Goal: Task Accomplishment & Management: Use online tool/utility

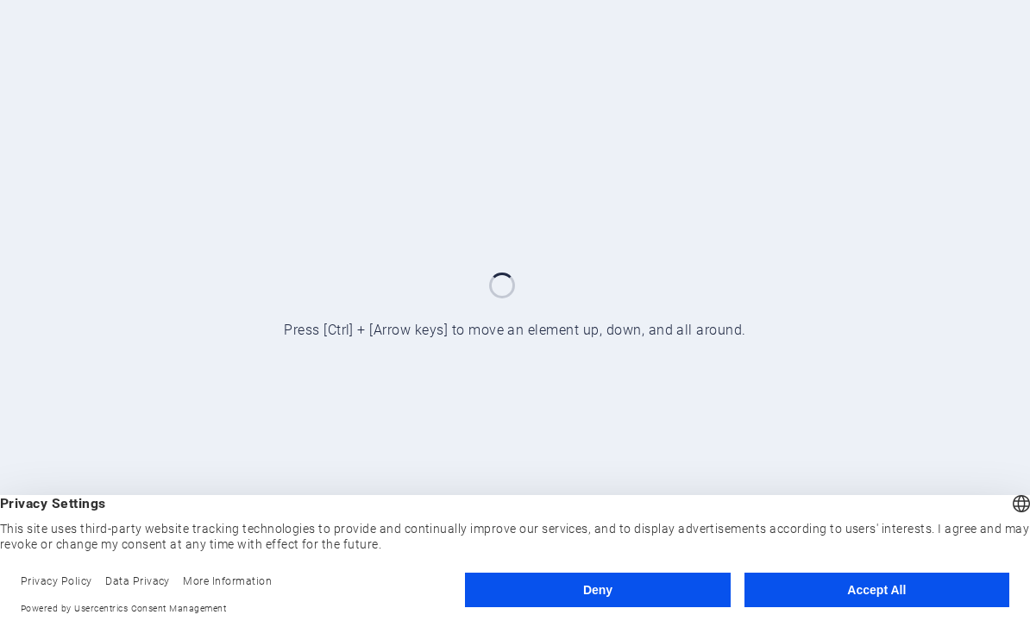
click at [902, 597] on button "Accept All" at bounding box center [877, 590] width 265 height 35
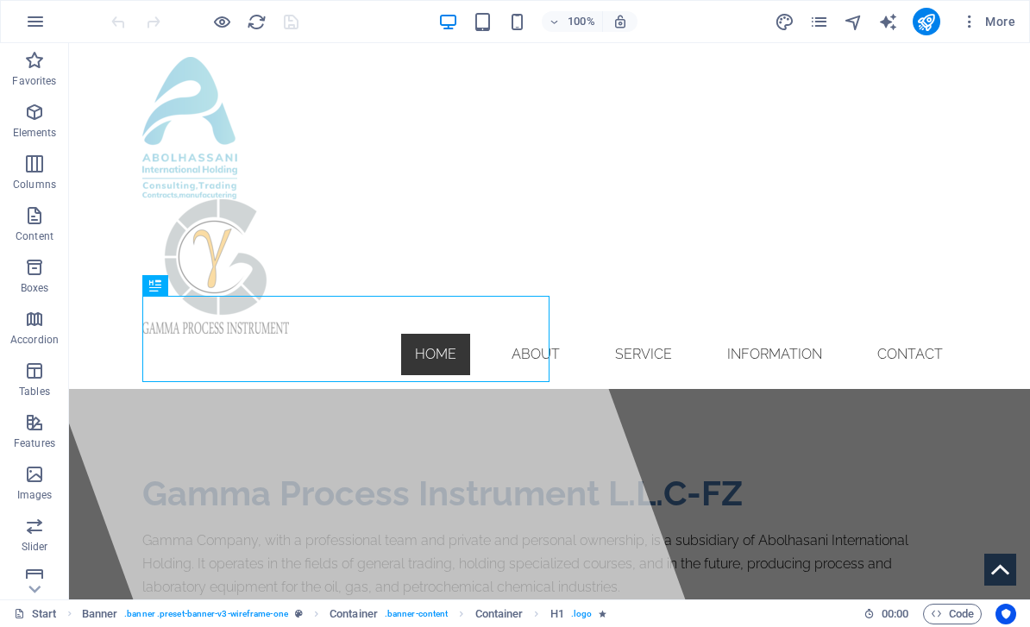
click at [183, 135] on figure at bounding box center [549, 128] width 815 height 142
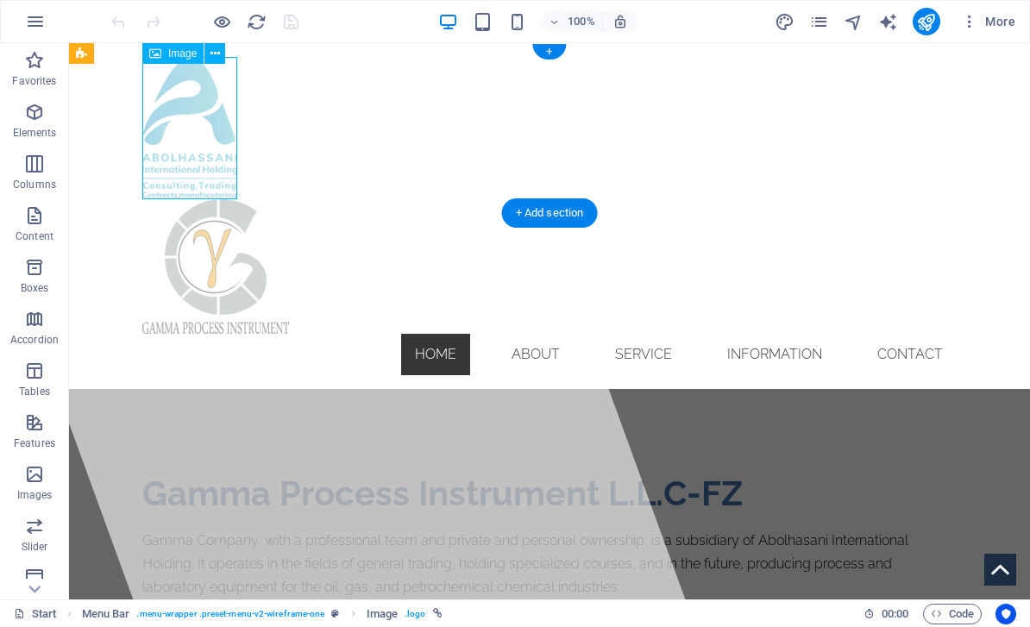
click at [192, 174] on figure at bounding box center [549, 128] width 815 height 142
click at [29, 117] on icon "button" at bounding box center [34, 112] width 21 height 21
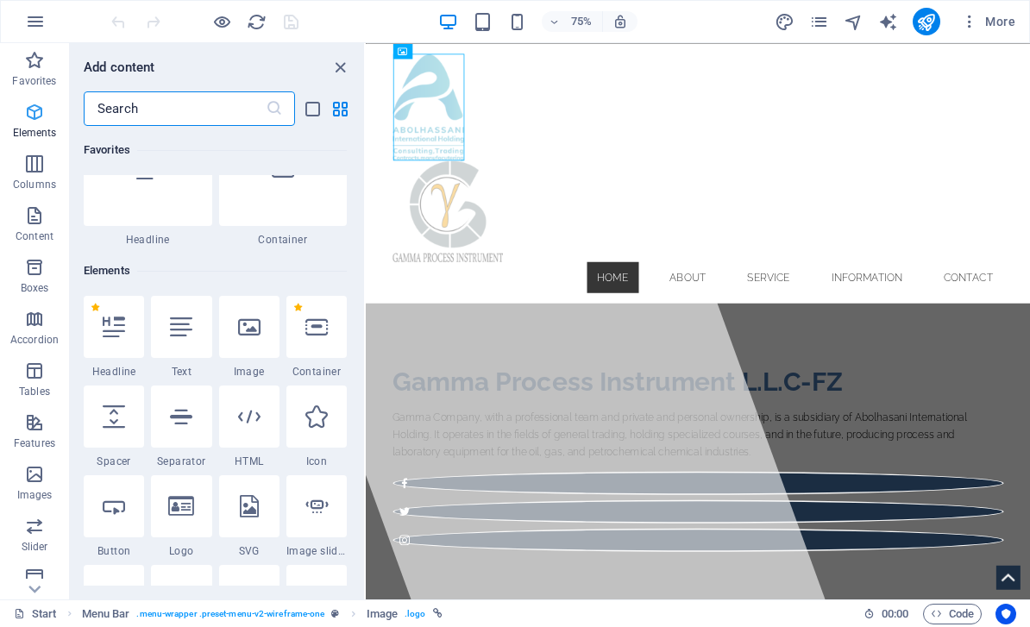
scroll to position [184, 0]
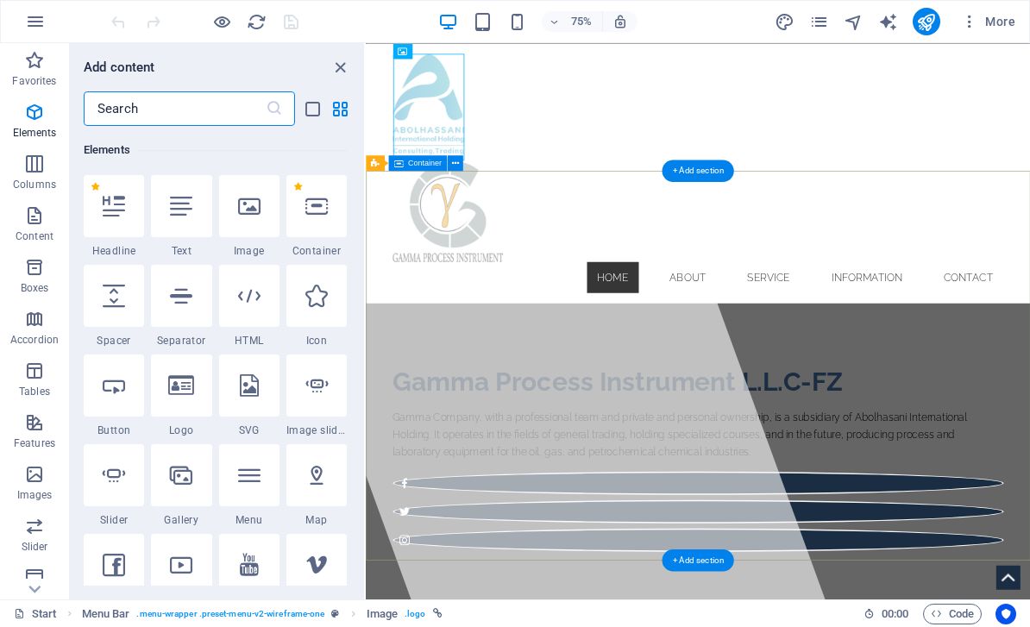
click at [1030, 627] on div "Gamma Process Instrument L.L.C-FZ Gamma Company, with a professional team and p…" at bounding box center [809, 596] width 886 height 414
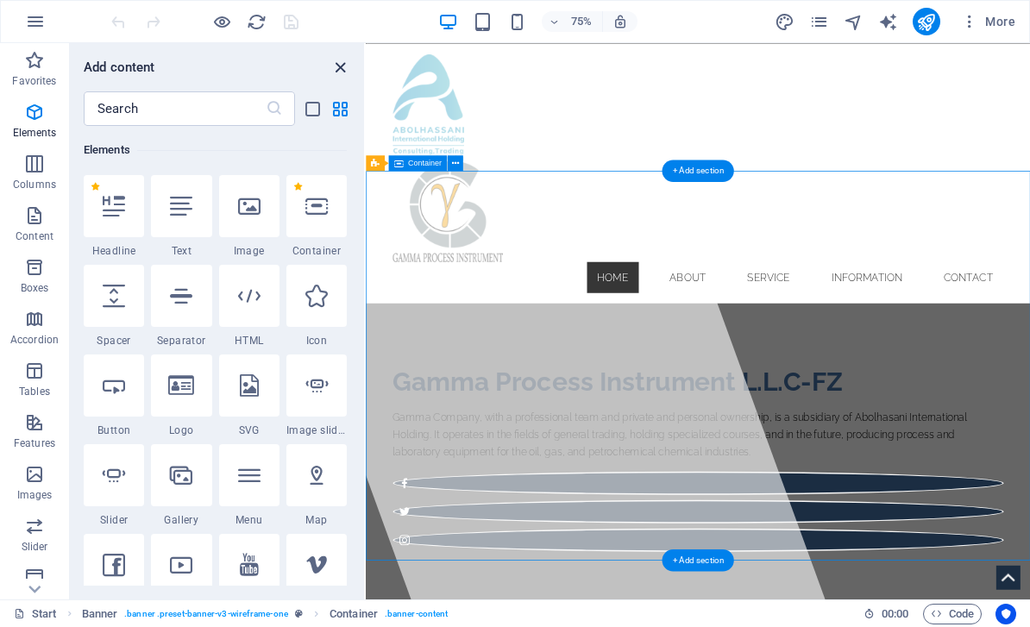
click at [337, 71] on icon "close panel" at bounding box center [341, 68] width 20 height 20
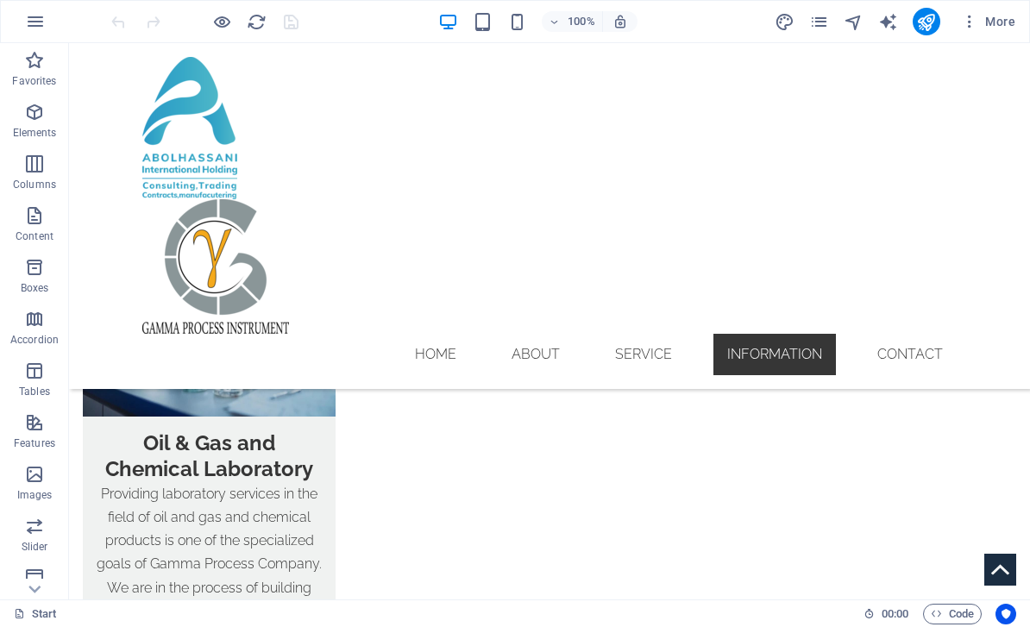
scroll to position [2686, 0]
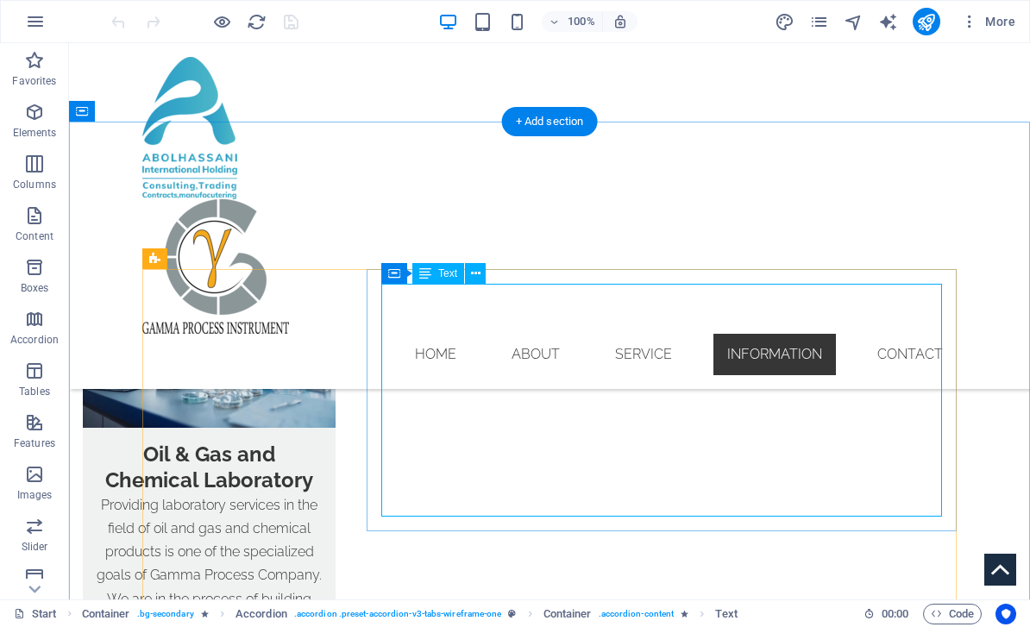
click at [439, 267] on div "Text" at bounding box center [438, 273] width 52 height 21
click at [479, 275] on icon at bounding box center [475, 274] width 9 height 18
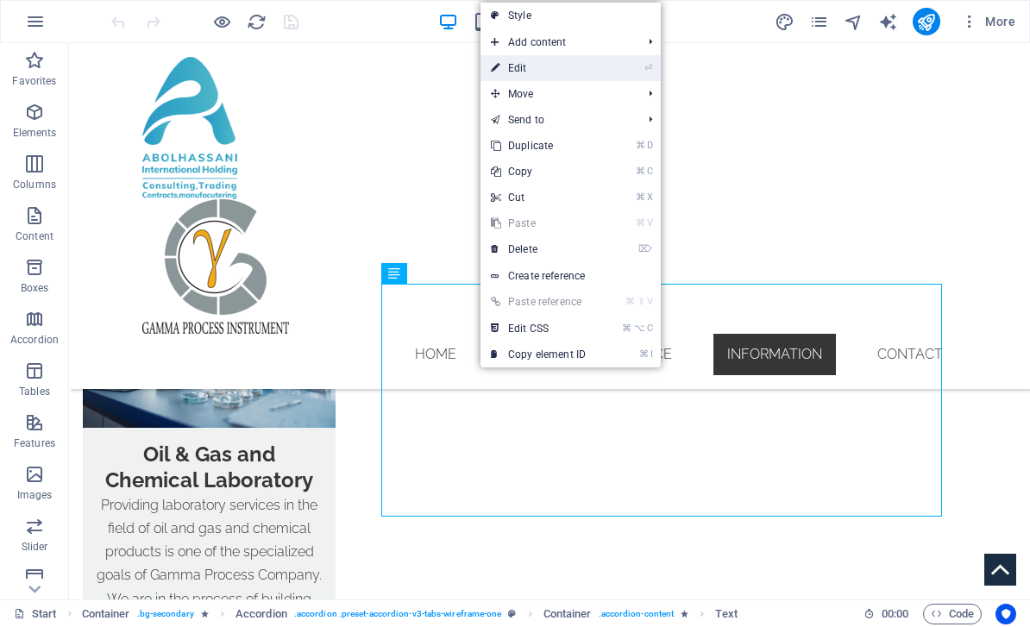
click at [570, 65] on link "⏎ Edit" at bounding box center [539, 68] width 116 height 26
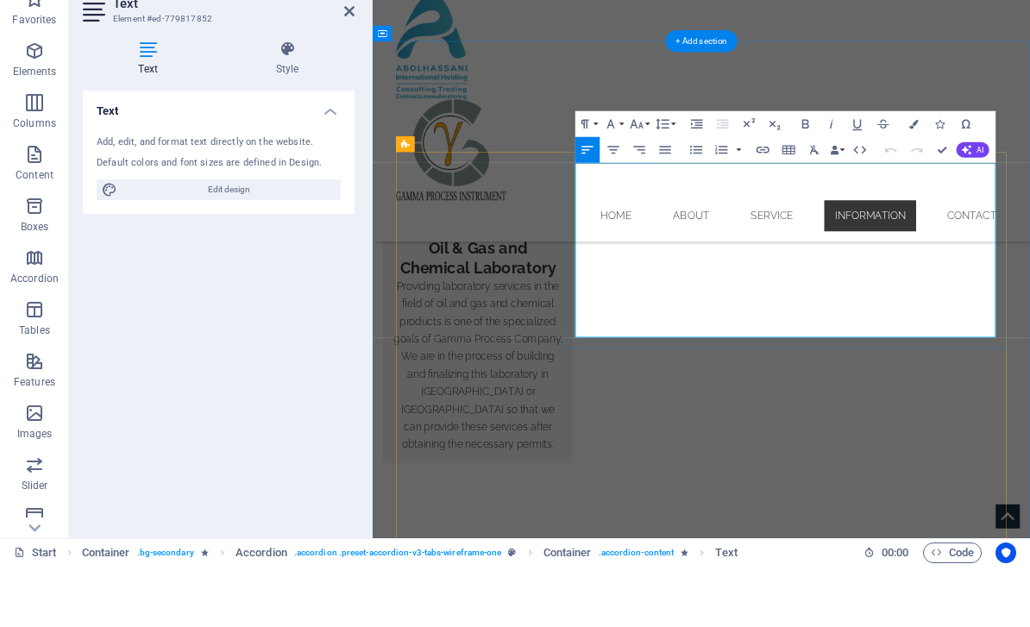
scroll to position [6909, 2]
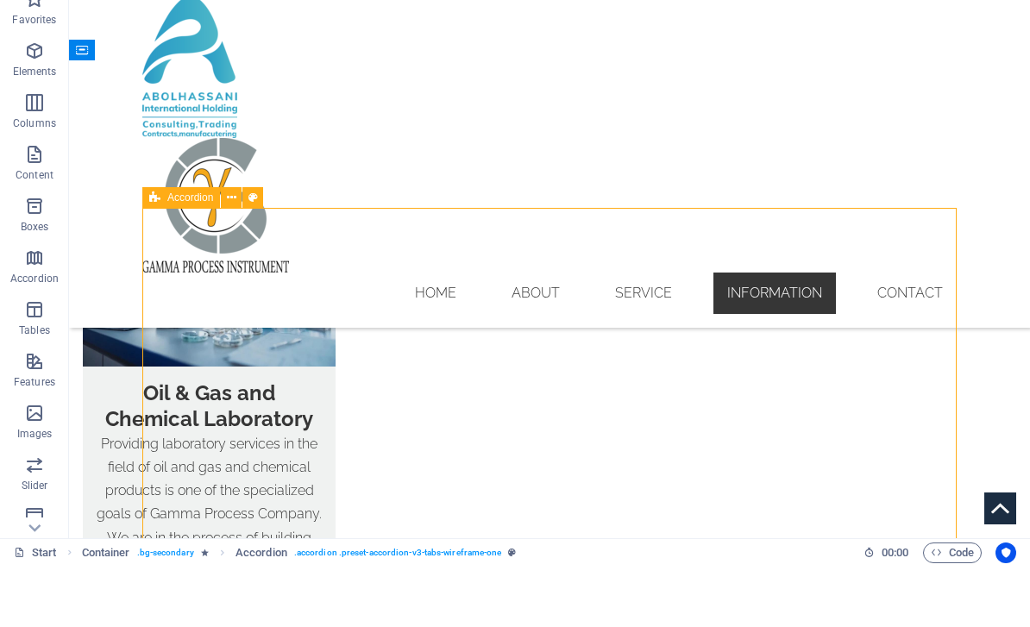
scroll to position [0, 0]
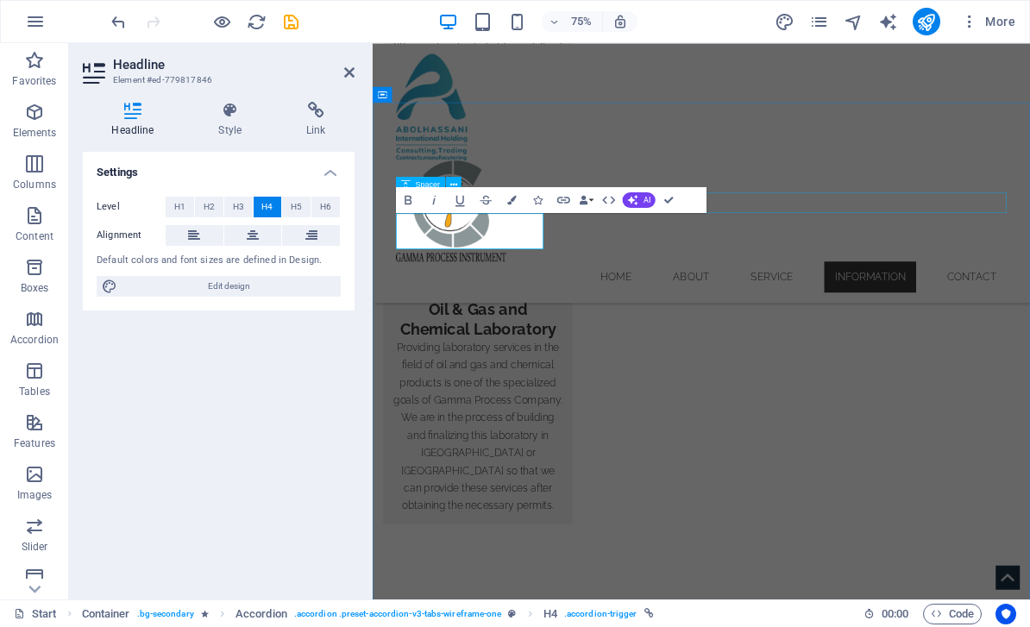
click at [293, 389] on div "Settings Level H1 H2 H3 H4 H5 H6 Alignment Default colors and font sizes are de…" at bounding box center [219, 369] width 272 height 434
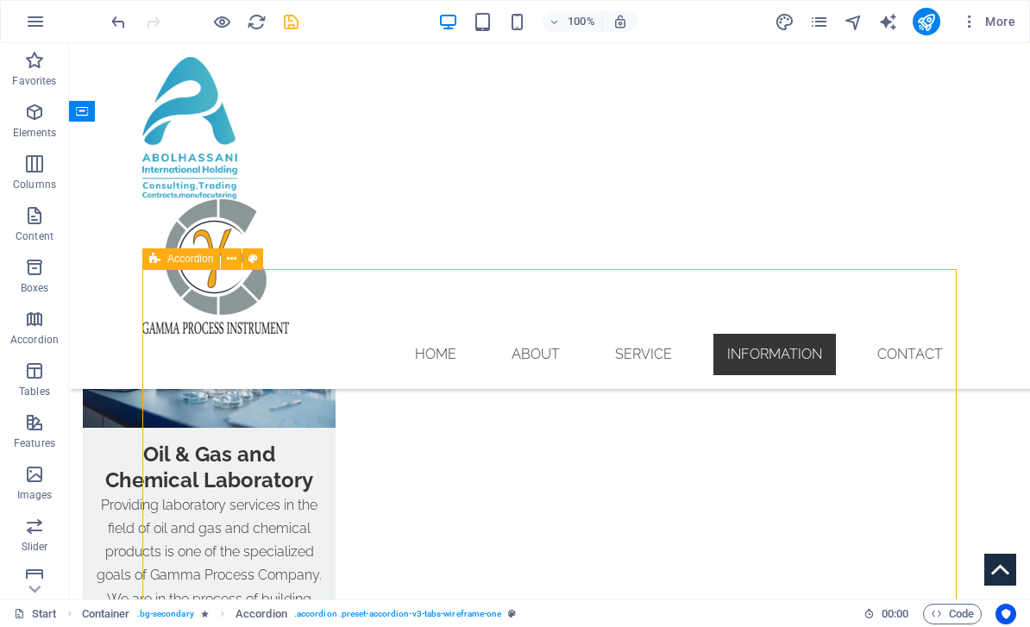
click at [300, 25] on icon "save" at bounding box center [291, 22] width 20 height 20
checkbox input "false"
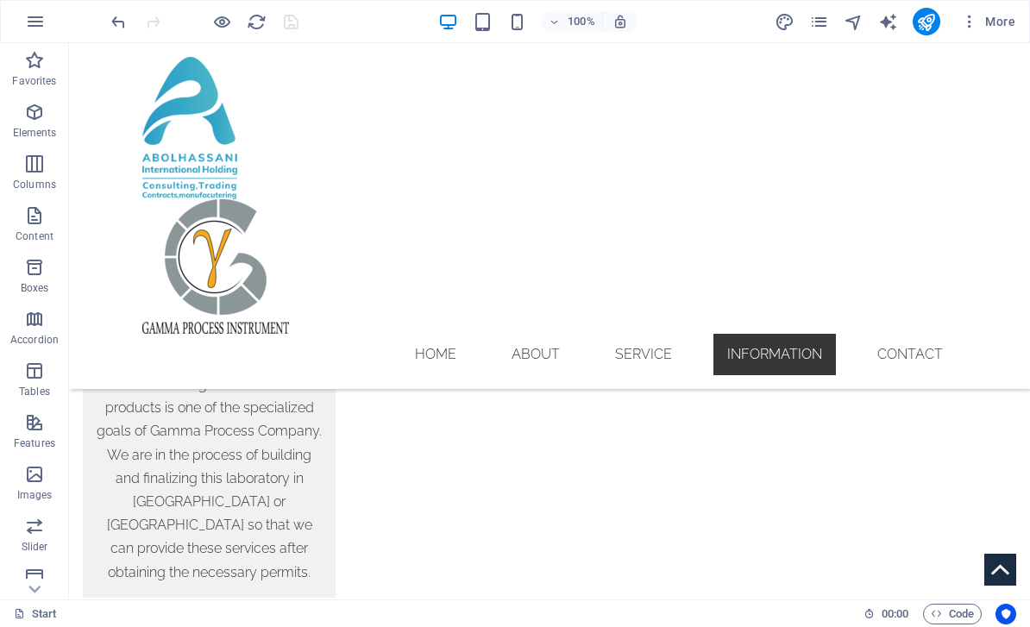
scroll to position [2836, 0]
